Goal: Navigation & Orientation: Find specific page/section

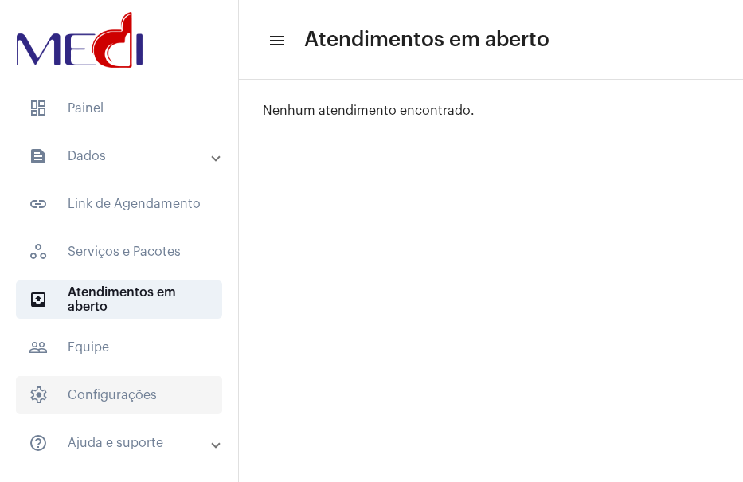
click at [127, 397] on span "settings Configurações" at bounding box center [119, 395] width 206 height 38
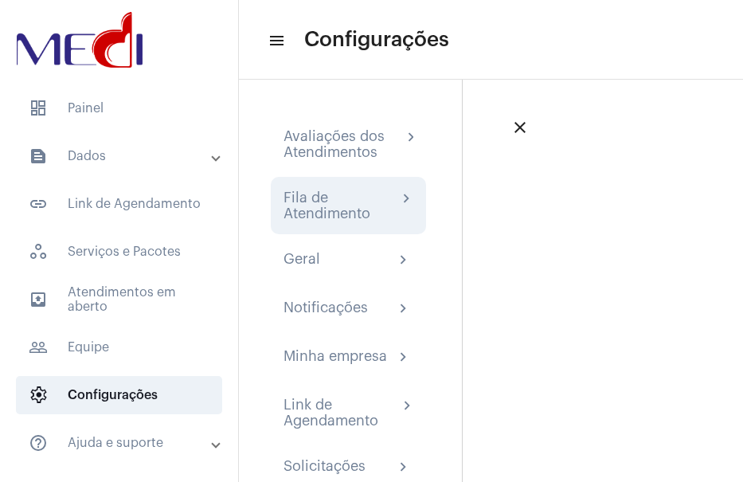
click at [342, 207] on div "Fila de Atendimento" at bounding box center [340, 205] width 114 height 32
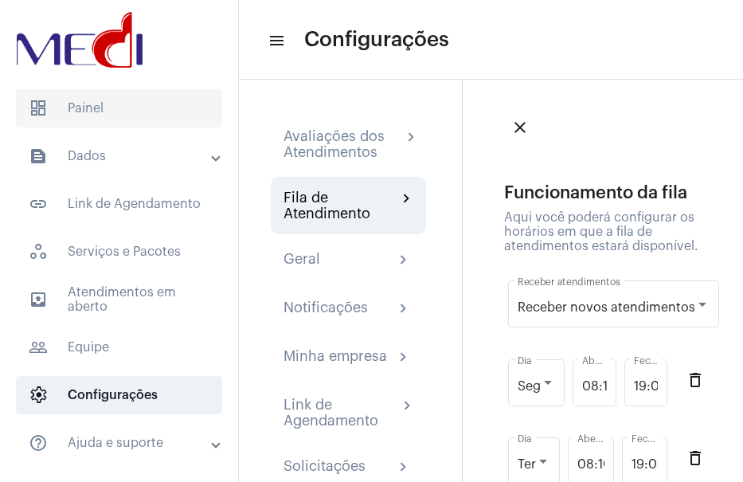
click at [111, 100] on span "dashboard Painel" at bounding box center [119, 108] width 206 height 38
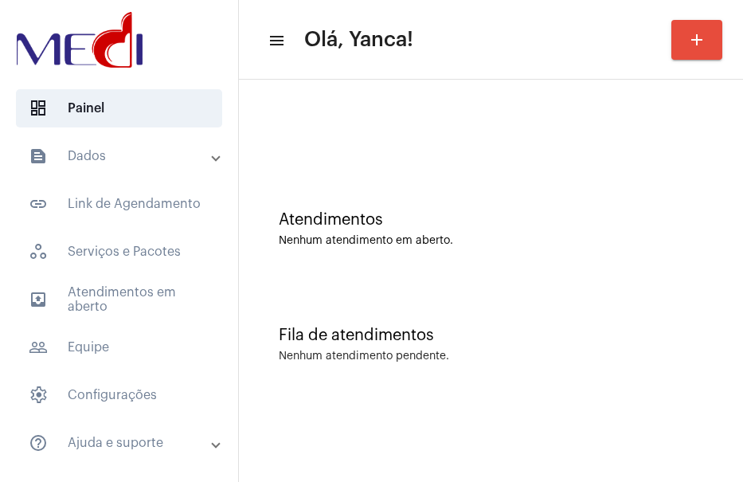
click at [143, 156] on mat-panel-title "text_snippet_outlined Dados" at bounding box center [121, 156] width 184 height 19
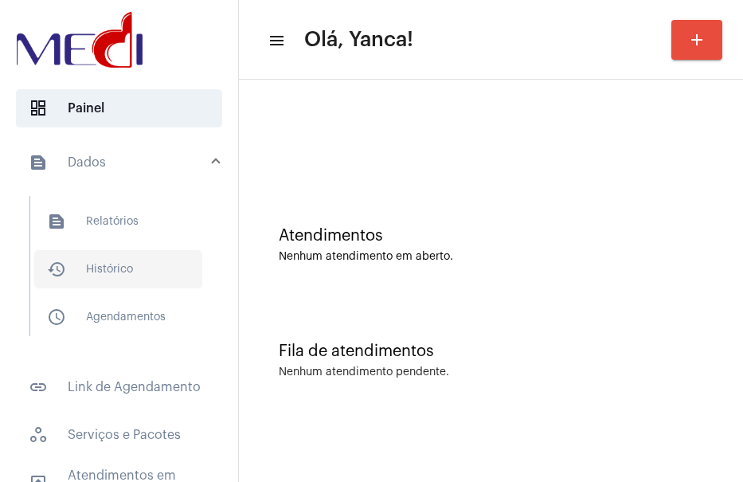
click at [146, 254] on span "history_outlined Histórico" at bounding box center [118, 269] width 168 height 38
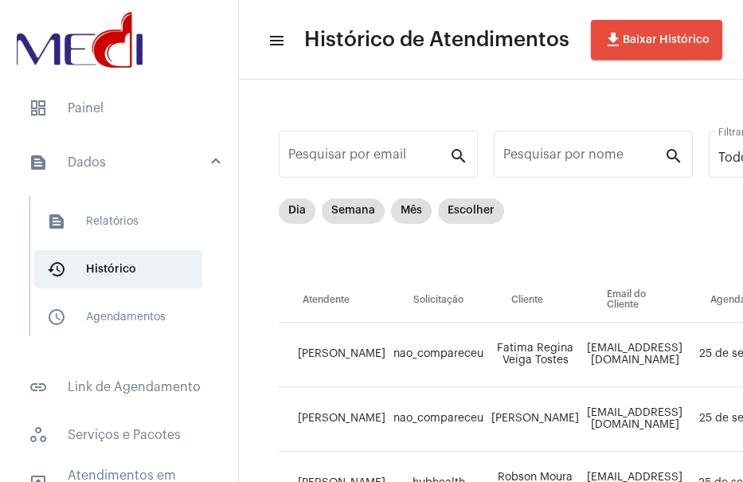
scroll to position [80, 0]
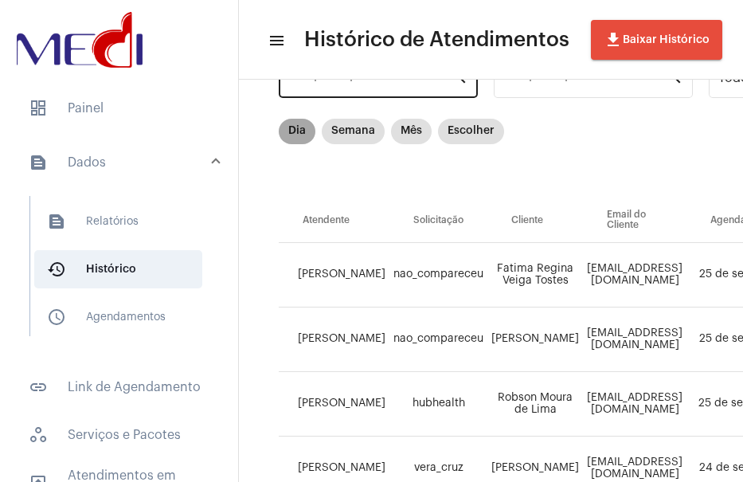
click at [291, 127] on mat-chip "Dia" at bounding box center [297, 131] width 37 height 25
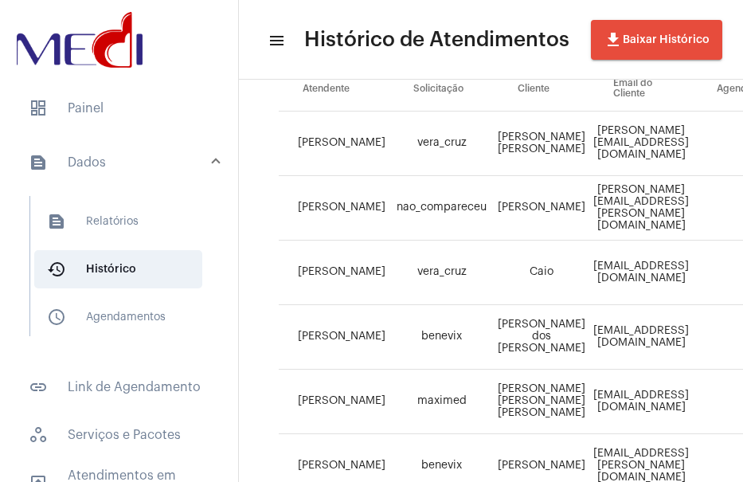
scroll to position [0, 0]
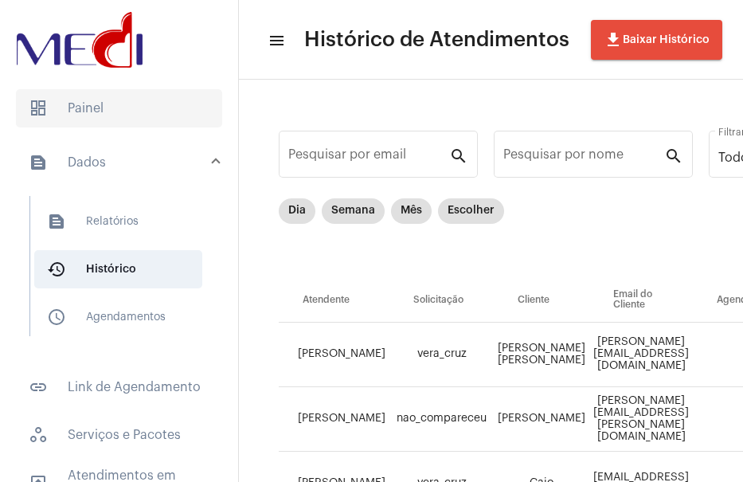
click at [96, 99] on span "dashboard Painel" at bounding box center [119, 108] width 206 height 38
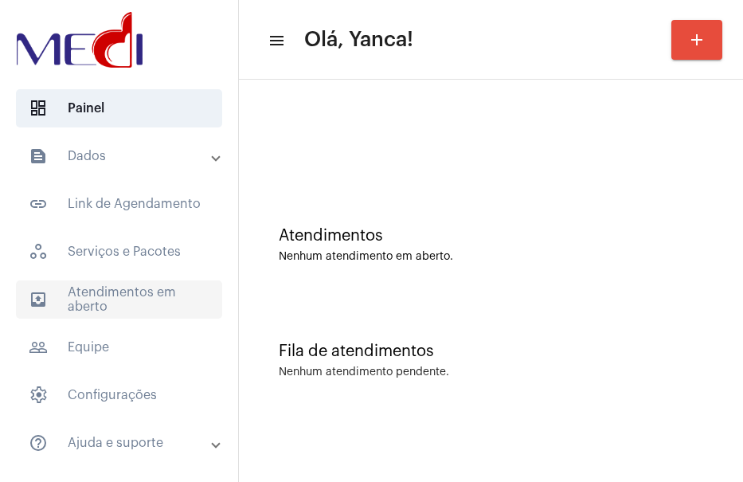
click at [111, 292] on span "outbox_outline Atendimentos em aberto" at bounding box center [119, 299] width 206 height 38
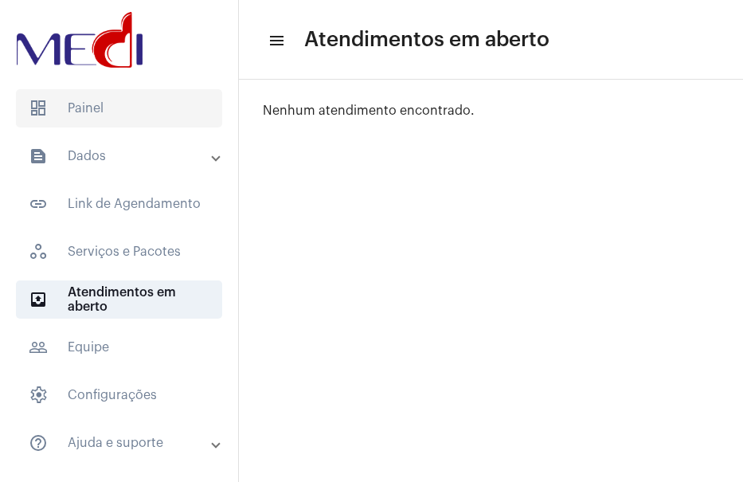
click at [107, 126] on span "dashboard Painel" at bounding box center [119, 108] width 206 height 38
